Goal: Find contact information: Find contact information

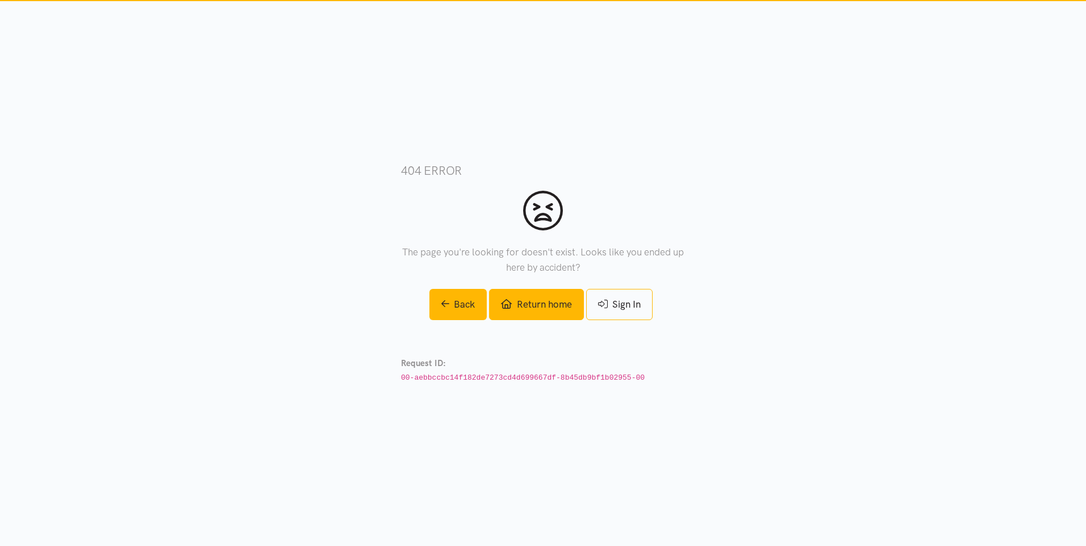
click at [548, 302] on link "Return home" at bounding box center [536, 304] width 94 height 31
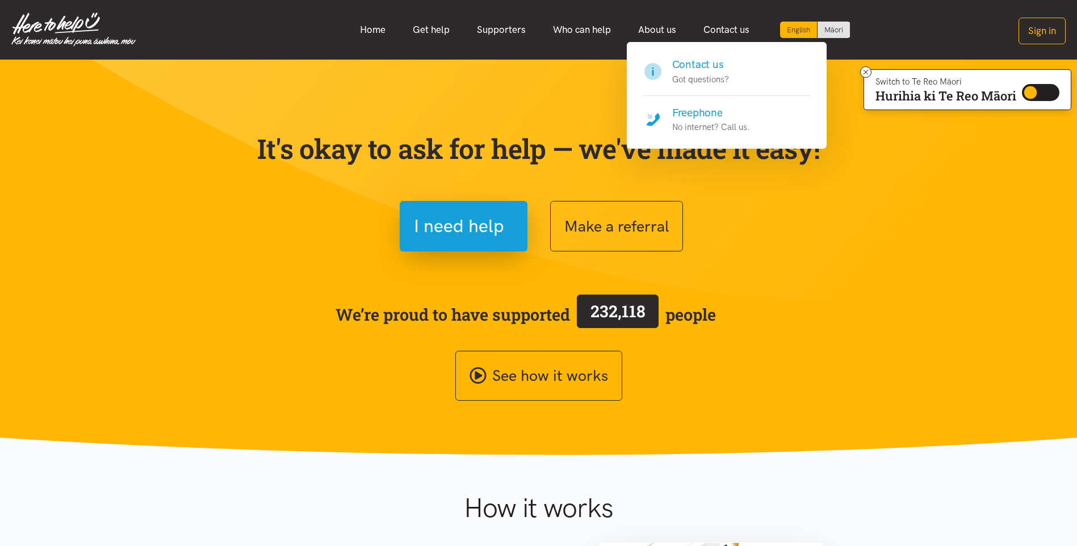
click at [703, 65] on h4 "Contact us" at bounding box center [700, 65] width 57 height 16
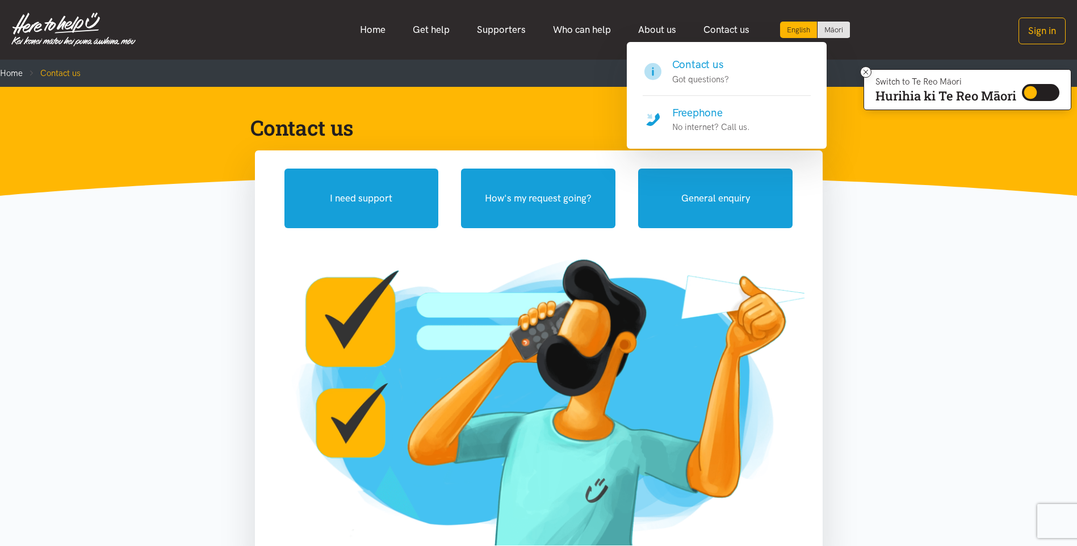
drag, startPoint x: 696, startPoint y: 113, endPoint x: 707, endPoint y: 137, distance: 26.2
click at [696, 113] on h4 "Freephone" at bounding box center [711, 113] width 78 height 16
